Goal: Transaction & Acquisition: Download file/media

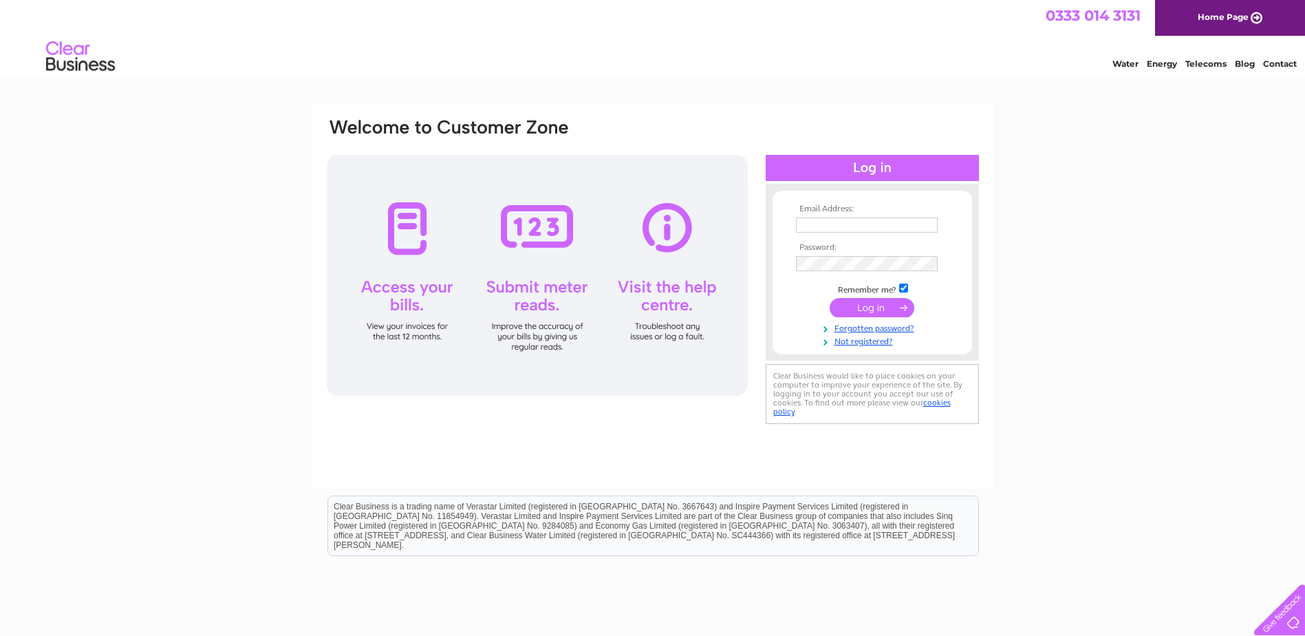
type input "jtmotors31@yahoo.co.uk"
click at [874, 309] on input "submit" at bounding box center [872, 307] width 85 height 19
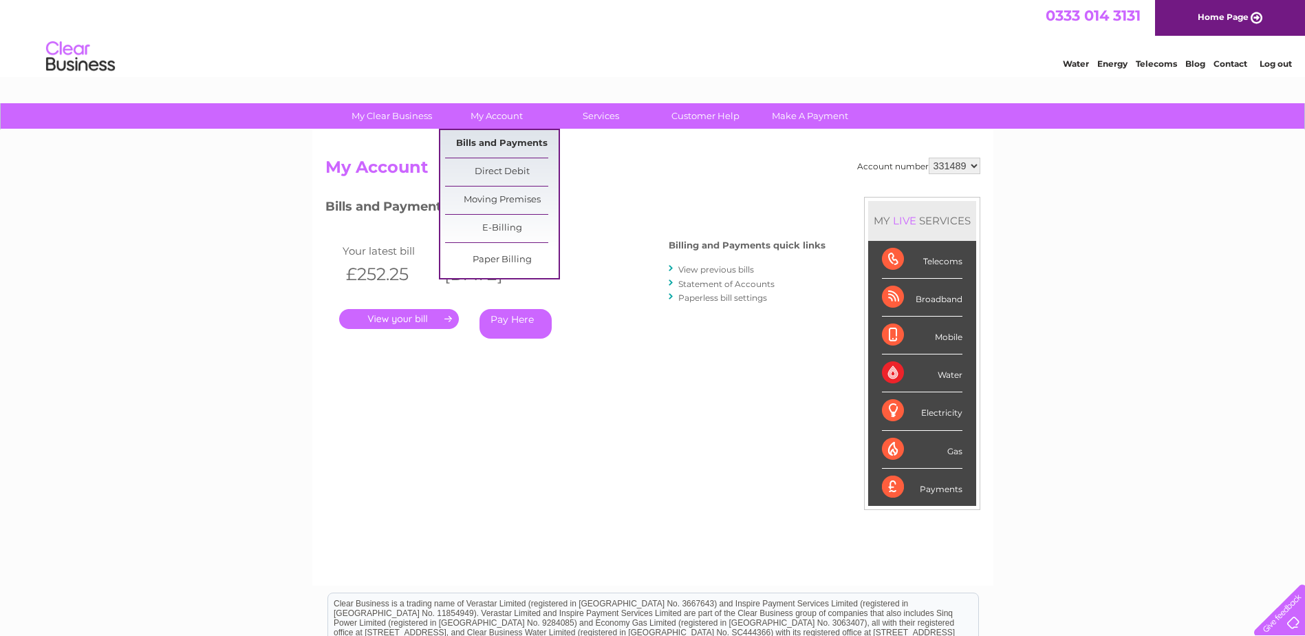
click at [505, 140] on link "Bills and Payments" at bounding box center [502, 144] width 114 height 28
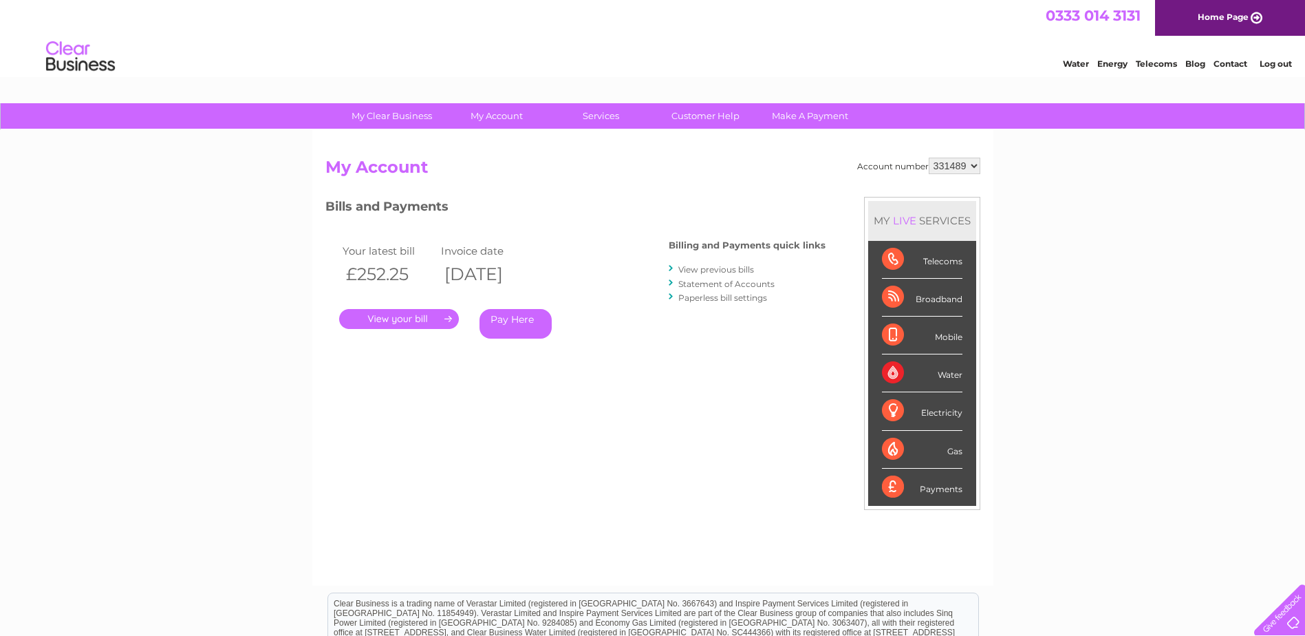
click at [698, 270] on link "View previous bills" at bounding box center [716, 269] width 76 height 10
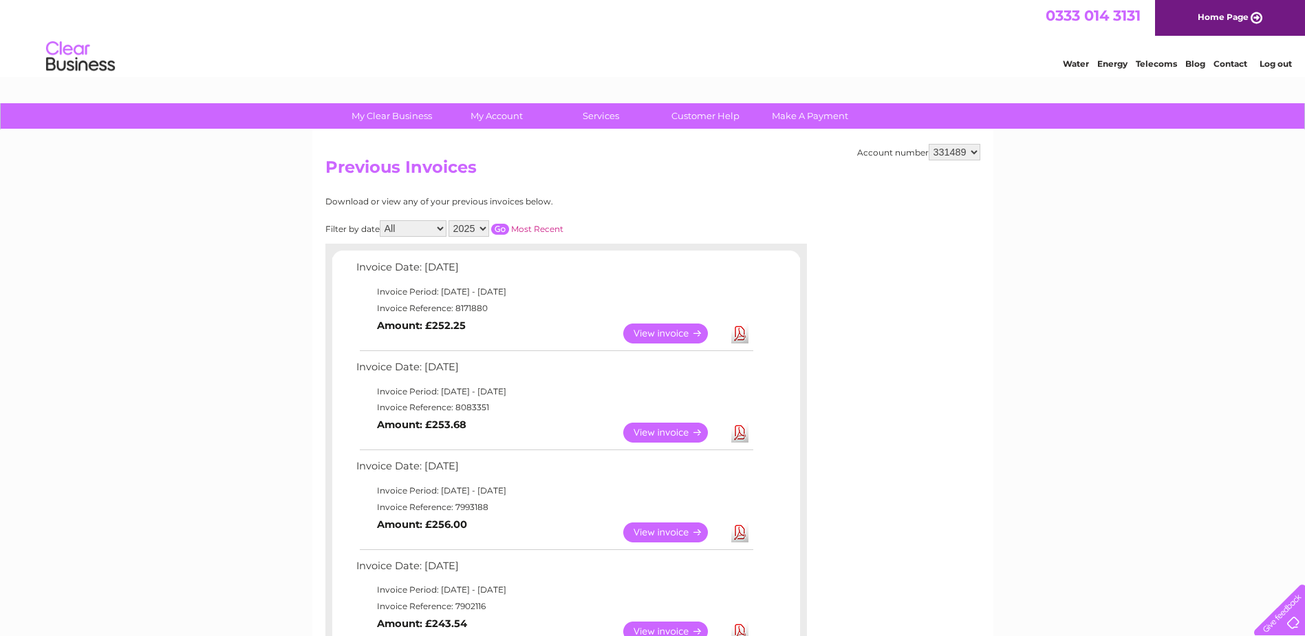
click at [740, 429] on link "Download" at bounding box center [739, 432] width 17 height 20
click at [737, 333] on link "Download" at bounding box center [739, 333] width 17 height 20
